Goal: Check status

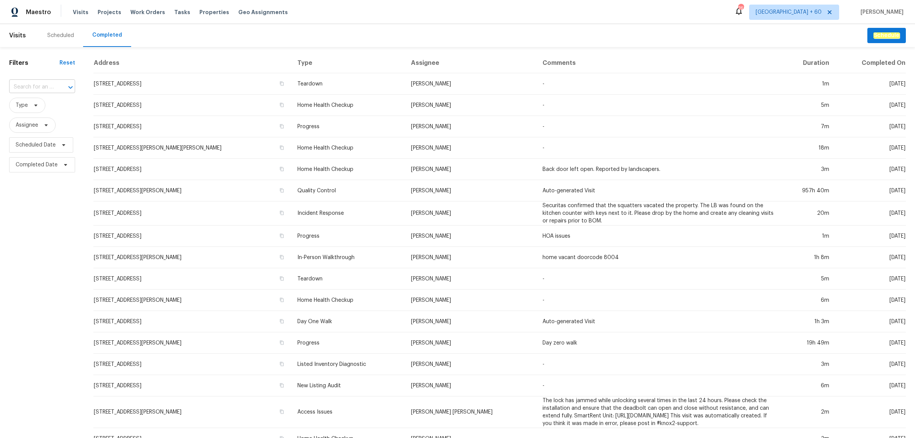
click at [46, 87] on input "text" at bounding box center [31, 87] width 45 height 12
paste input "[STREET_ADDRESS]"
type input "[STREET_ADDRESS]"
click at [37, 104] on li "[STREET_ADDRESS]" at bounding box center [41, 104] width 65 height 13
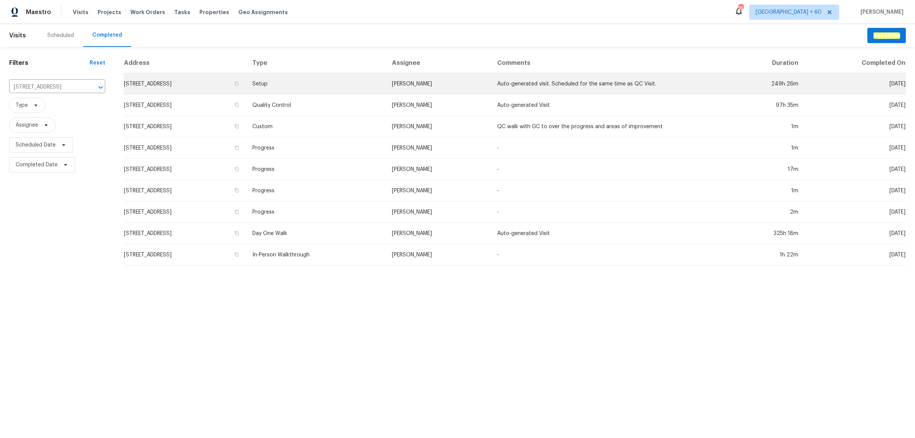
click at [365, 83] on td "Setup" at bounding box center [316, 83] width 140 height 21
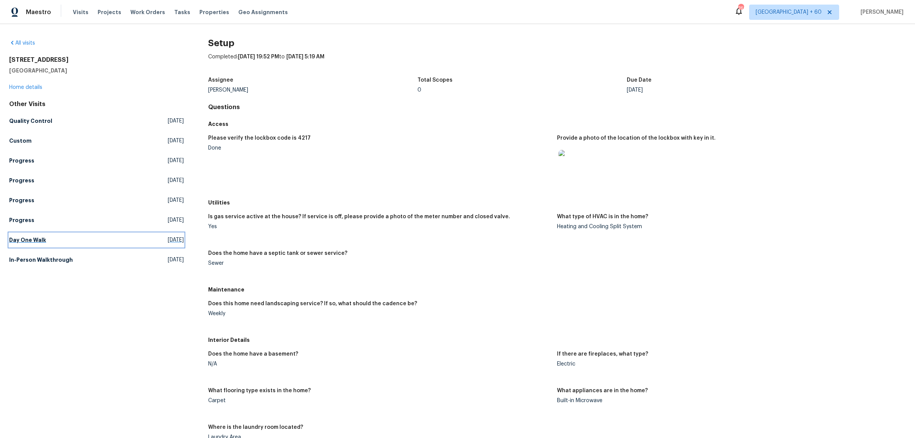
click at [39, 237] on h5 "Day One Walk" at bounding box center [27, 240] width 37 height 8
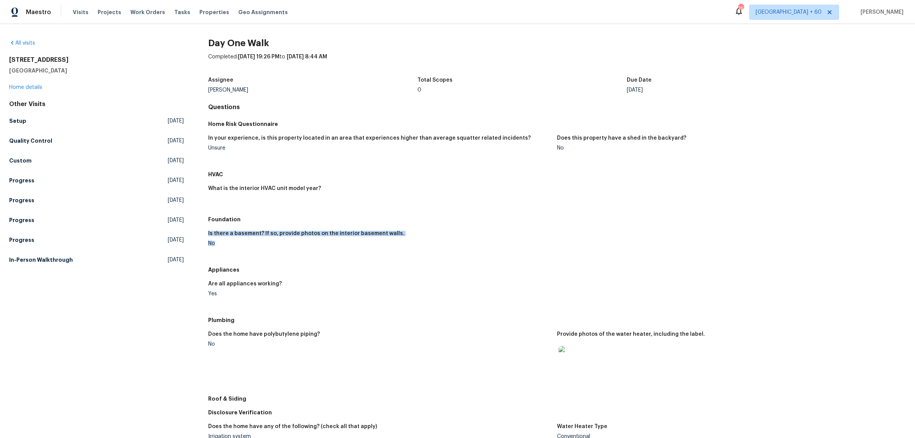
drag, startPoint x: 206, startPoint y: 239, endPoint x: 234, endPoint y: 242, distance: 28.0
click at [234, 242] on div "All visits [STREET_ADDRESS] Home details Other Visits Setup [DATE] Quality Cont…" at bounding box center [457, 351] width 897 height 624
click at [17, 124] on h5 "Setup" at bounding box center [17, 121] width 17 height 8
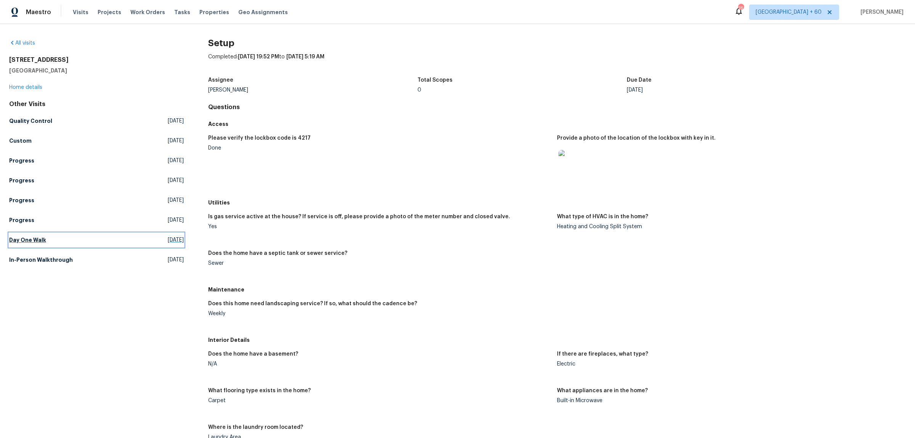
click at [27, 244] on link "Day One Walk [DATE]" at bounding box center [96, 240] width 175 height 14
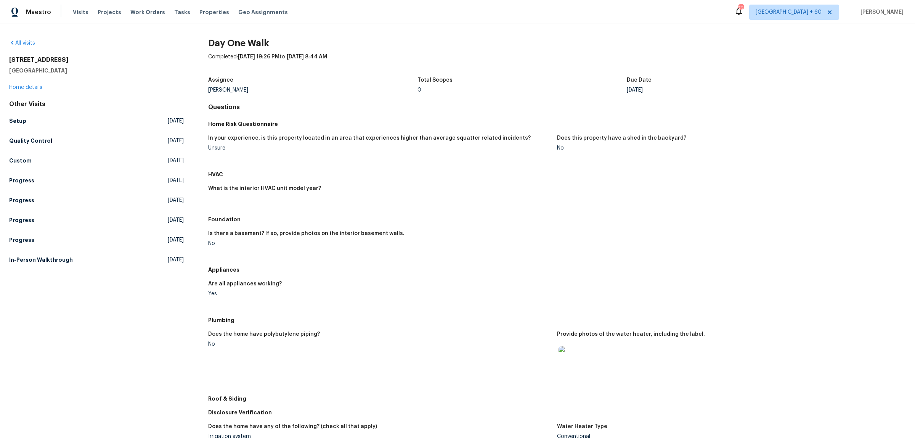
click at [412, 294] on div "Yes" at bounding box center [379, 293] width 343 height 5
